Goal: Navigation & Orientation: Find specific page/section

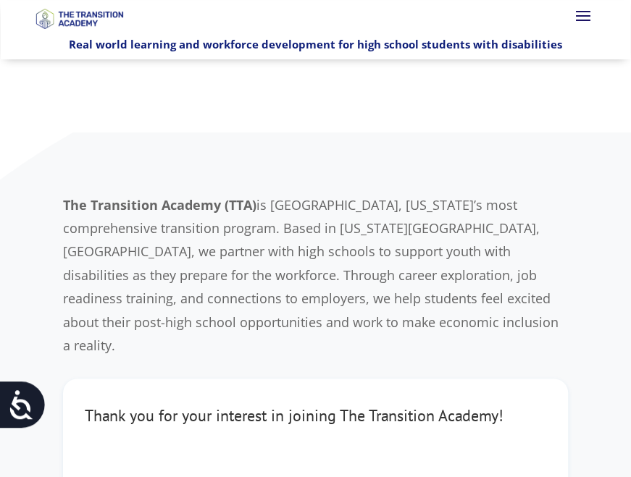
click at [581, 16] on span at bounding box center [582, 15] width 23 height 23
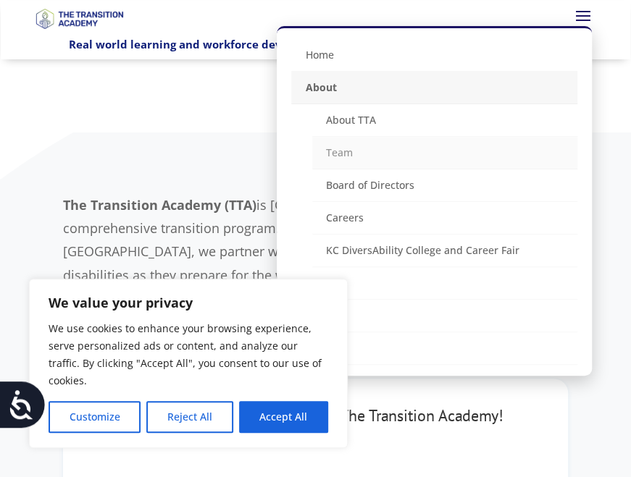
click at [343, 149] on link "Team" at bounding box center [444, 153] width 264 height 33
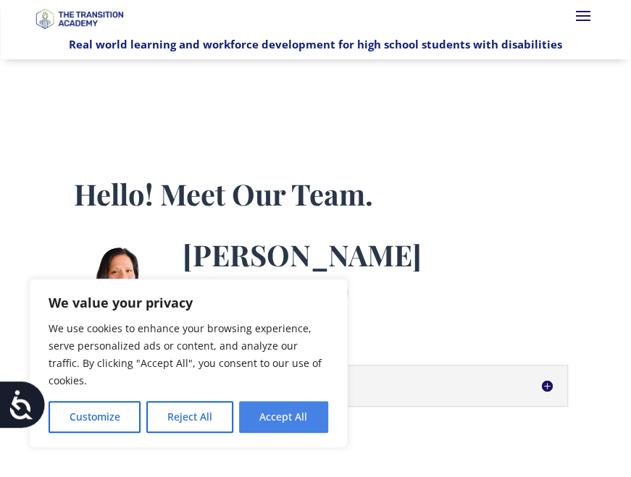
click at [292, 432] on button "Accept All" at bounding box center [283, 417] width 89 height 32
